Goal: Transaction & Acquisition: Purchase product/service

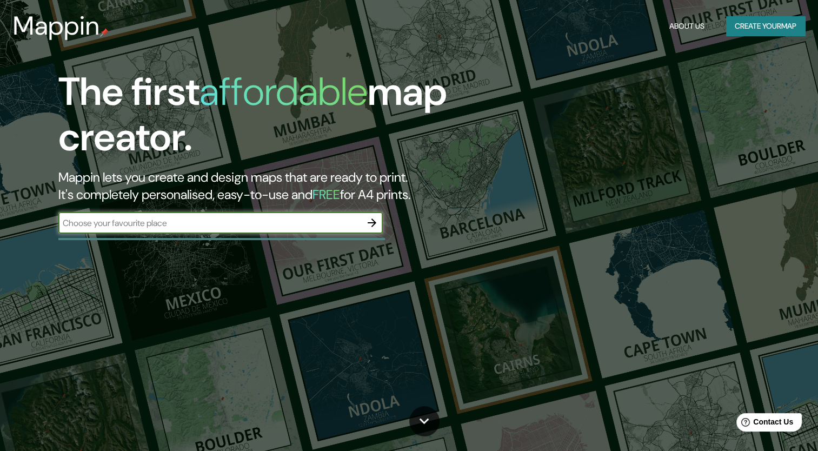
click at [260, 219] on input "text" at bounding box center [209, 223] width 303 height 12
type input "temoaya"
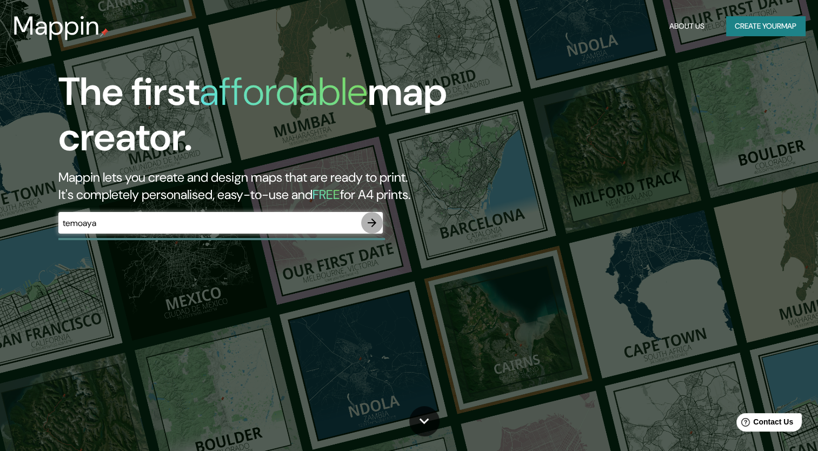
click at [373, 224] on icon "button" at bounding box center [371, 222] width 9 height 9
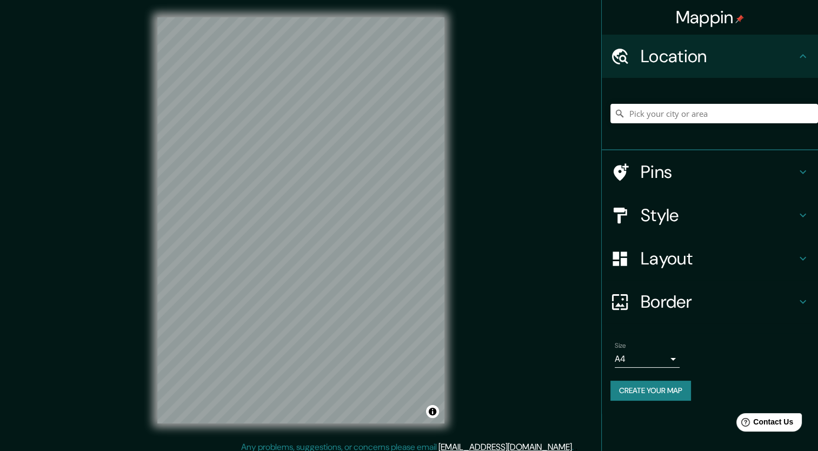
click at [450, 187] on div "© Mapbox © OpenStreetMap Improve this map" at bounding box center [301, 220] width 322 height 440
click at [668, 180] on h4 "Pins" at bounding box center [718, 172] width 156 height 22
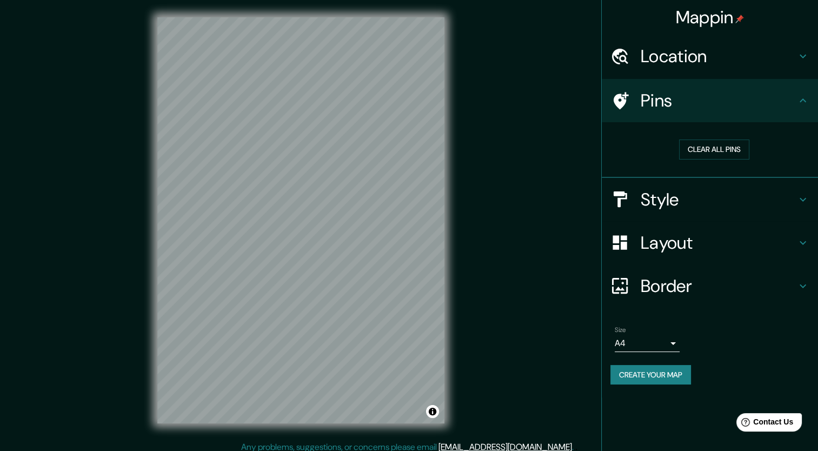
click at [676, 194] on h4 "Style" at bounding box center [718, 200] width 156 height 22
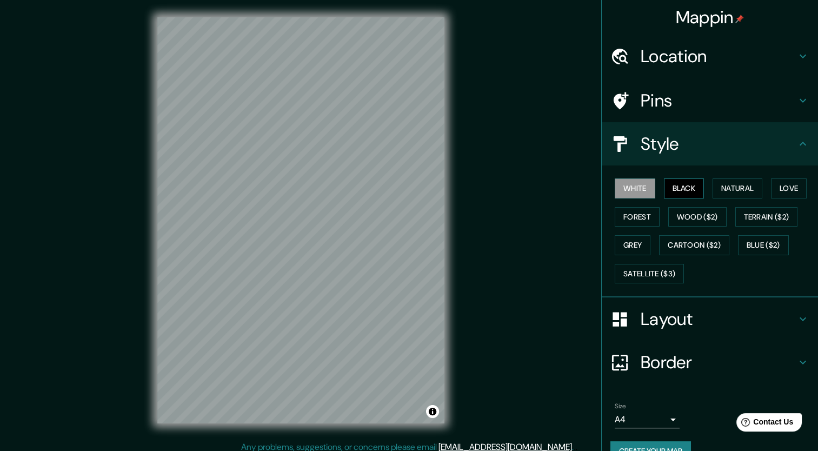
click at [672, 185] on button "Black" at bounding box center [684, 188] width 41 height 20
click at [737, 185] on button "Natural" at bounding box center [737, 188] width 50 height 20
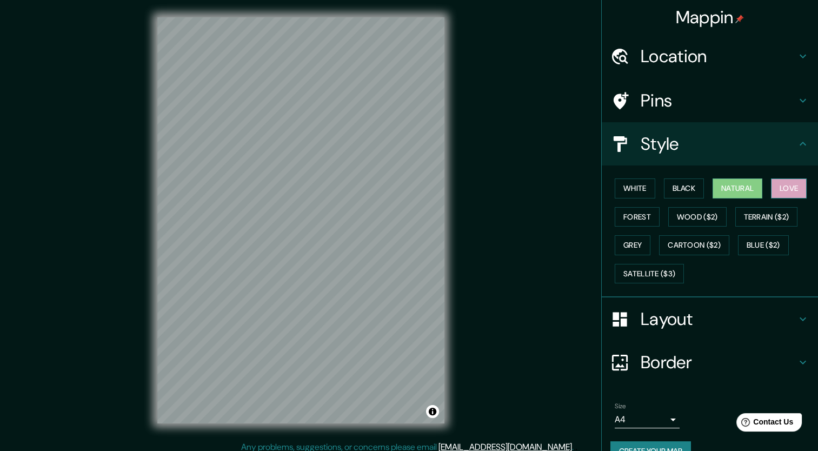
click at [771, 186] on button "Love" at bounding box center [789, 188] width 36 height 20
click at [633, 212] on button "Forest" at bounding box center [636, 217] width 45 height 20
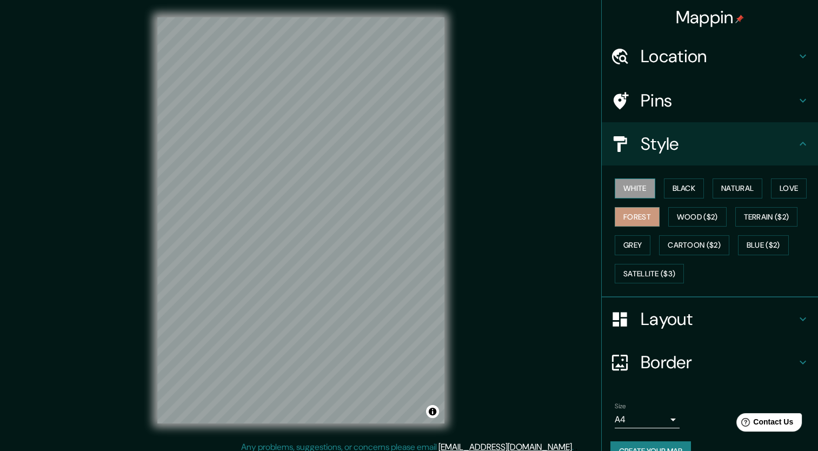
click at [628, 191] on button "White" at bounding box center [634, 188] width 41 height 20
click at [659, 322] on h4 "Layout" at bounding box center [718, 319] width 156 height 22
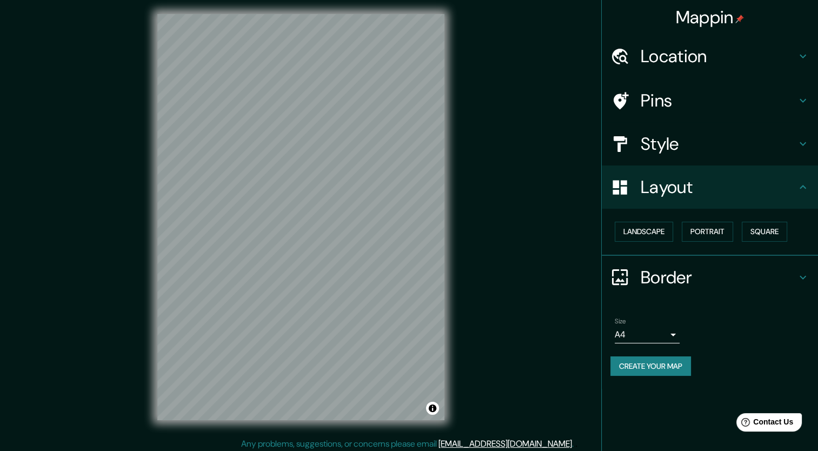
scroll to position [6, 0]
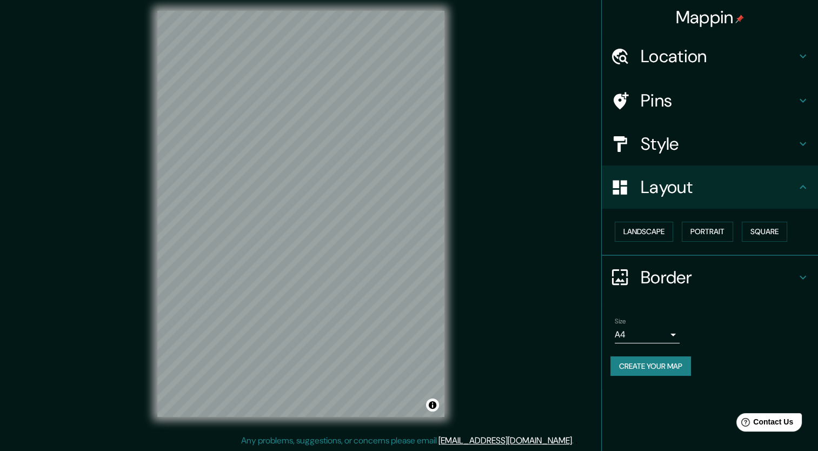
click at [683, 188] on h4 "Layout" at bounding box center [718, 187] width 156 height 22
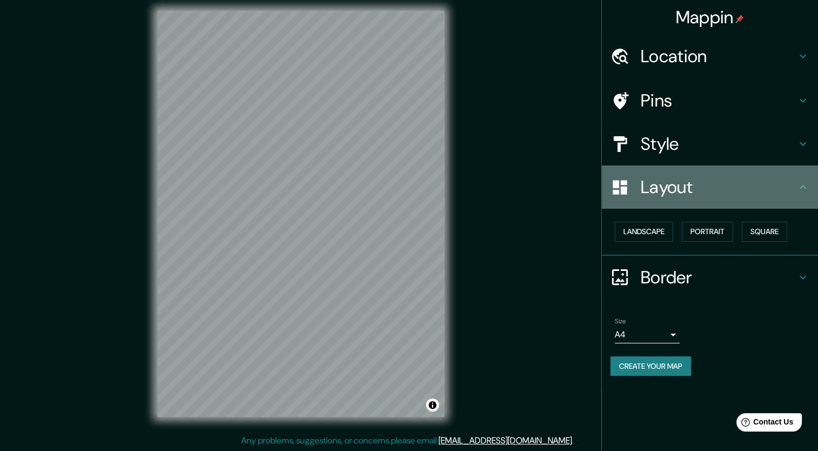
click at [804, 189] on icon at bounding box center [802, 186] width 13 height 13
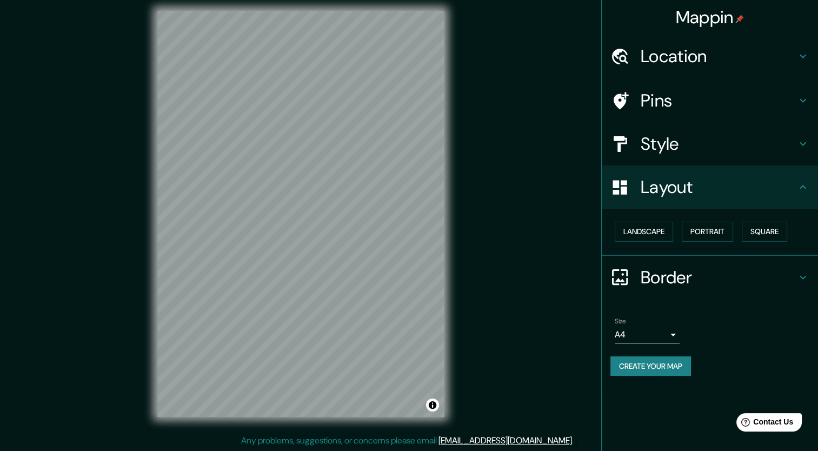
click at [805, 189] on icon at bounding box center [802, 186] width 13 height 13
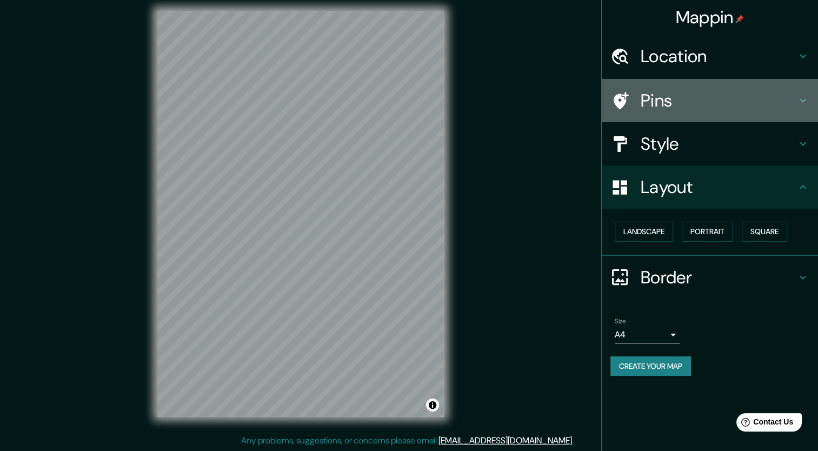
click at [777, 105] on h4 "Pins" at bounding box center [718, 101] width 156 height 22
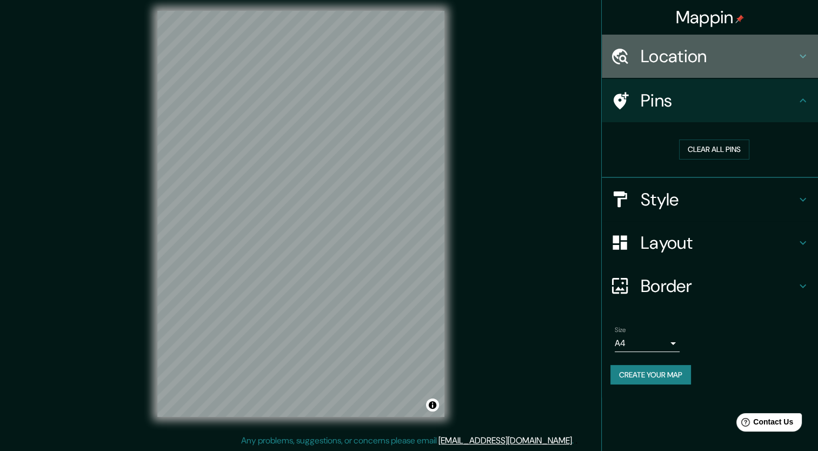
click at [791, 52] on h4 "Location" at bounding box center [718, 56] width 156 height 22
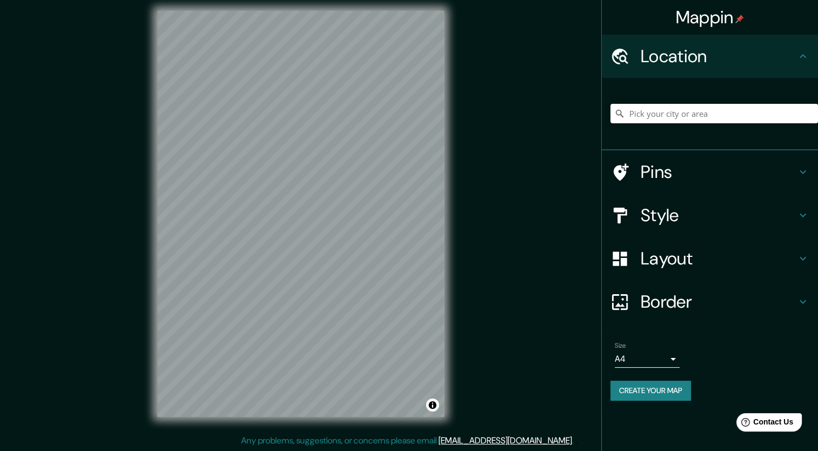
click at [670, 184] on div "Pins" at bounding box center [709, 171] width 216 height 43
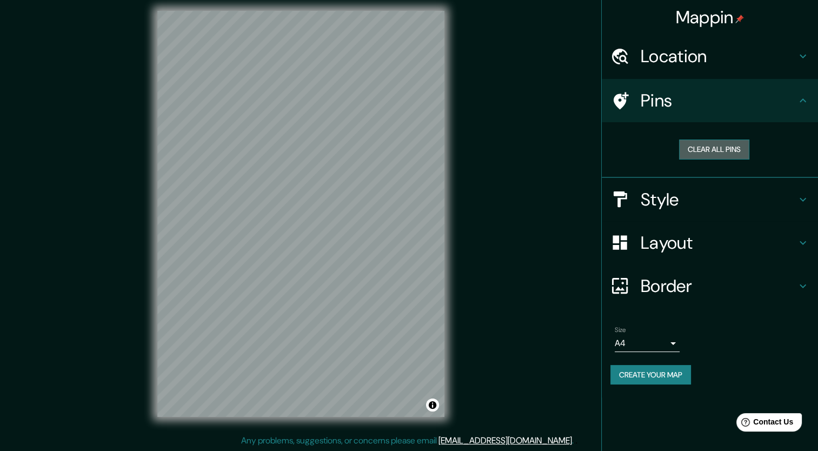
click at [706, 147] on button "Clear all pins" at bounding box center [714, 149] width 70 height 20
